Goal: Task Accomplishment & Management: Manage account settings

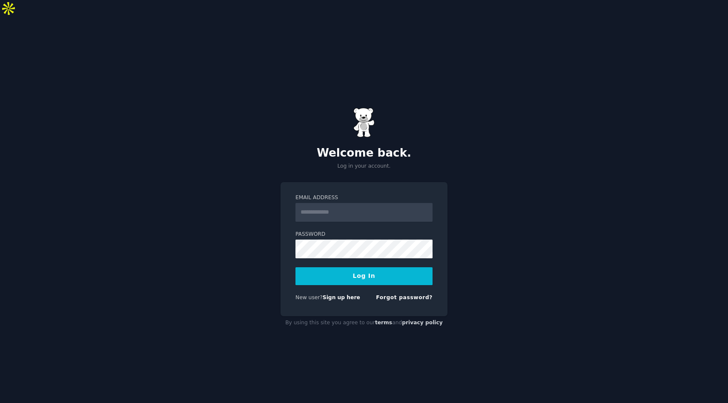
click at [313, 203] on input "Email Address" at bounding box center [363, 212] width 137 height 19
type input "**********"
click at [354, 267] on button "Log In" at bounding box center [363, 276] width 137 height 18
click at [363, 267] on button "Log In" at bounding box center [363, 276] width 137 height 18
